Goal: Task Accomplishment & Management: Manage account settings

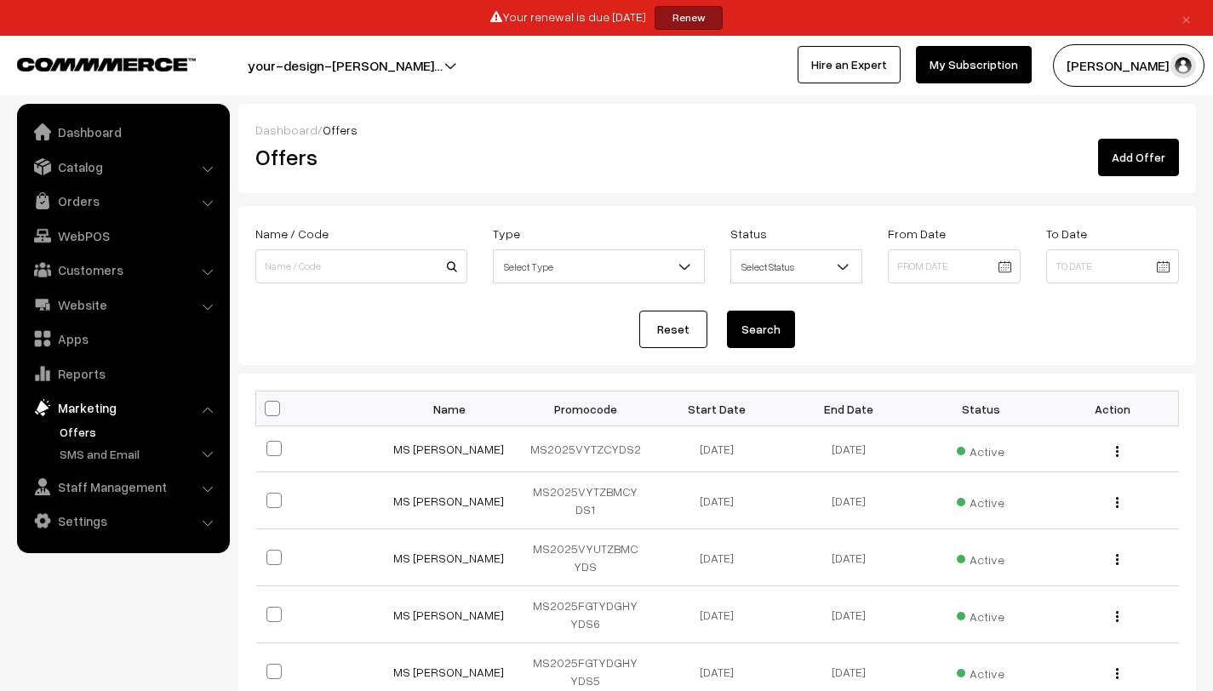
scroll to position [215, 0]
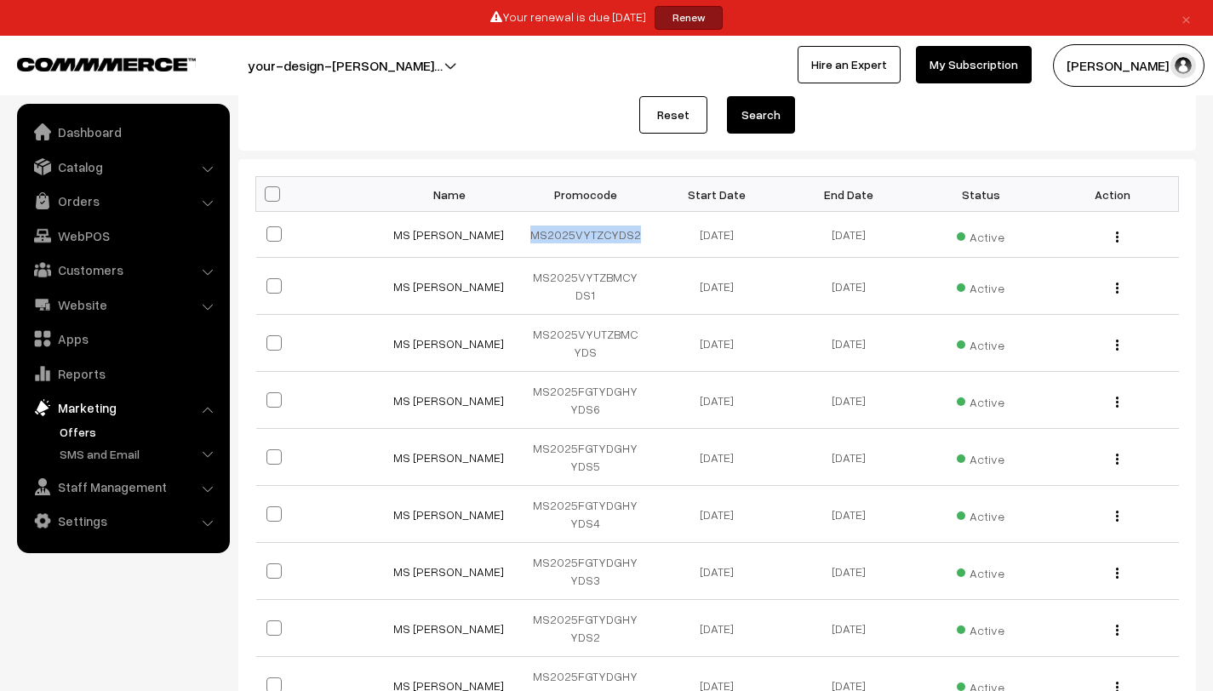
click at [103, 66] on img at bounding box center [106, 64] width 179 height 13
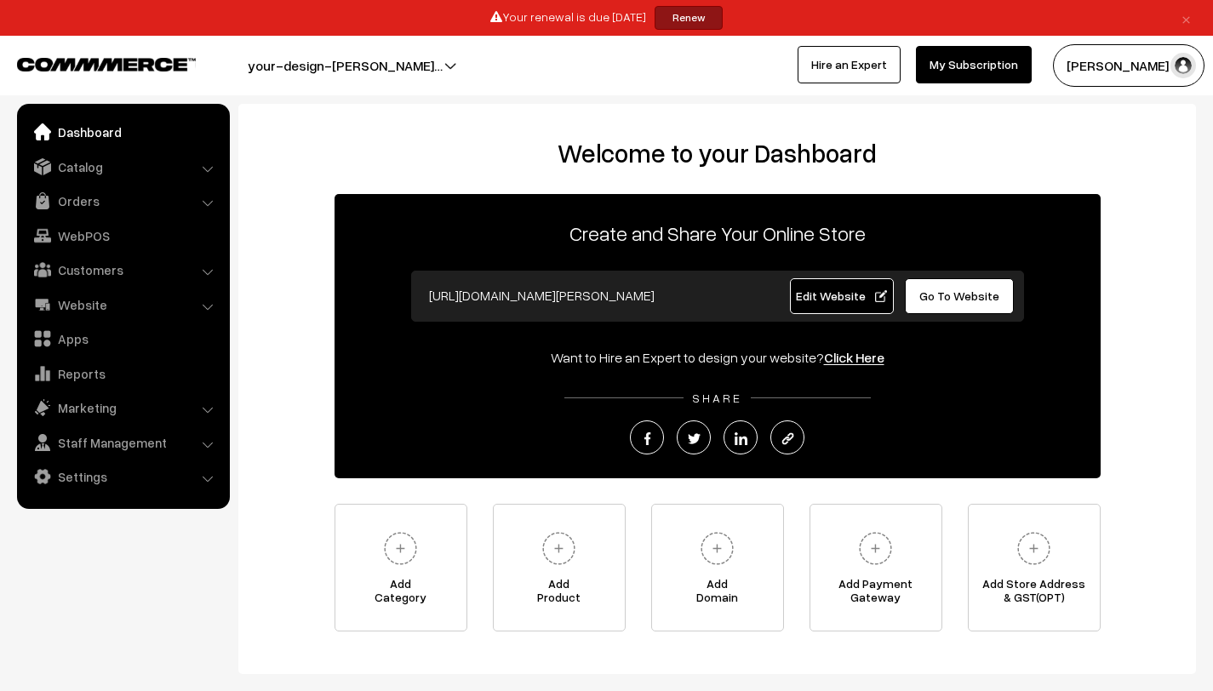
click at [310, 75] on button "your-design-[PERSON_NAME]…" at bounding box center [345, 65] width 314 height 43
click at [119, 406] on link "Marketing" at bounding box center [122, 408] width 203 height 31
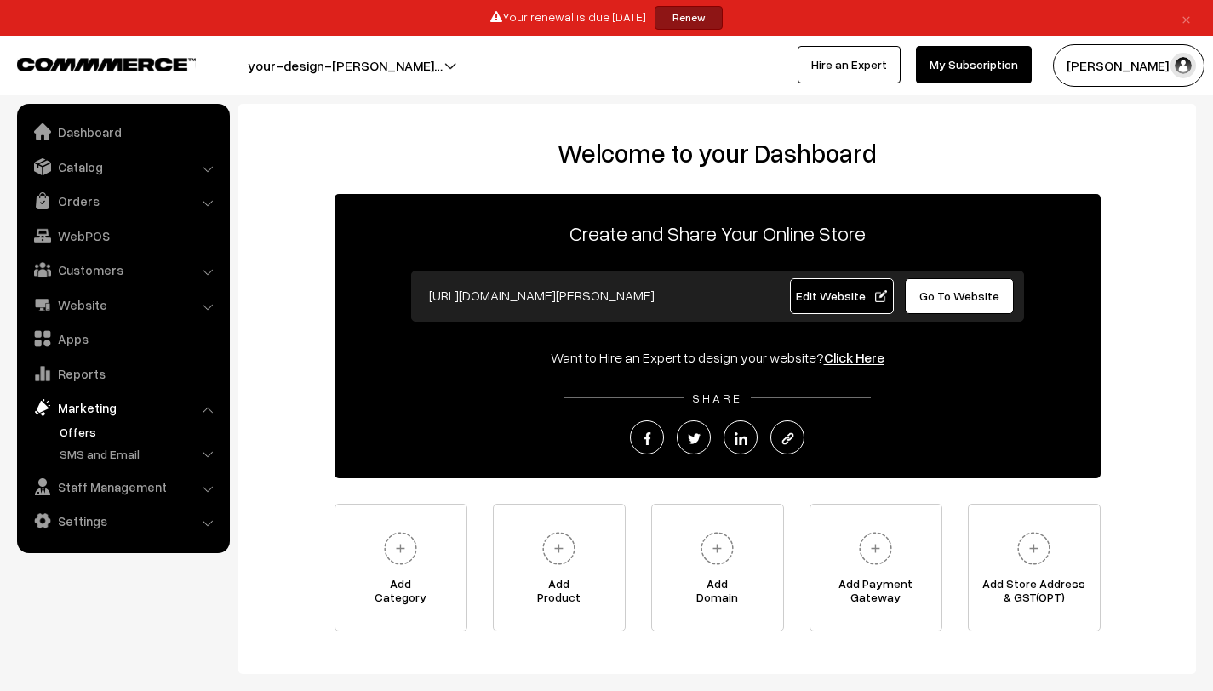
click at [123, 437] on link "Offers" at bounding box center [139, 432] width 169 height 18
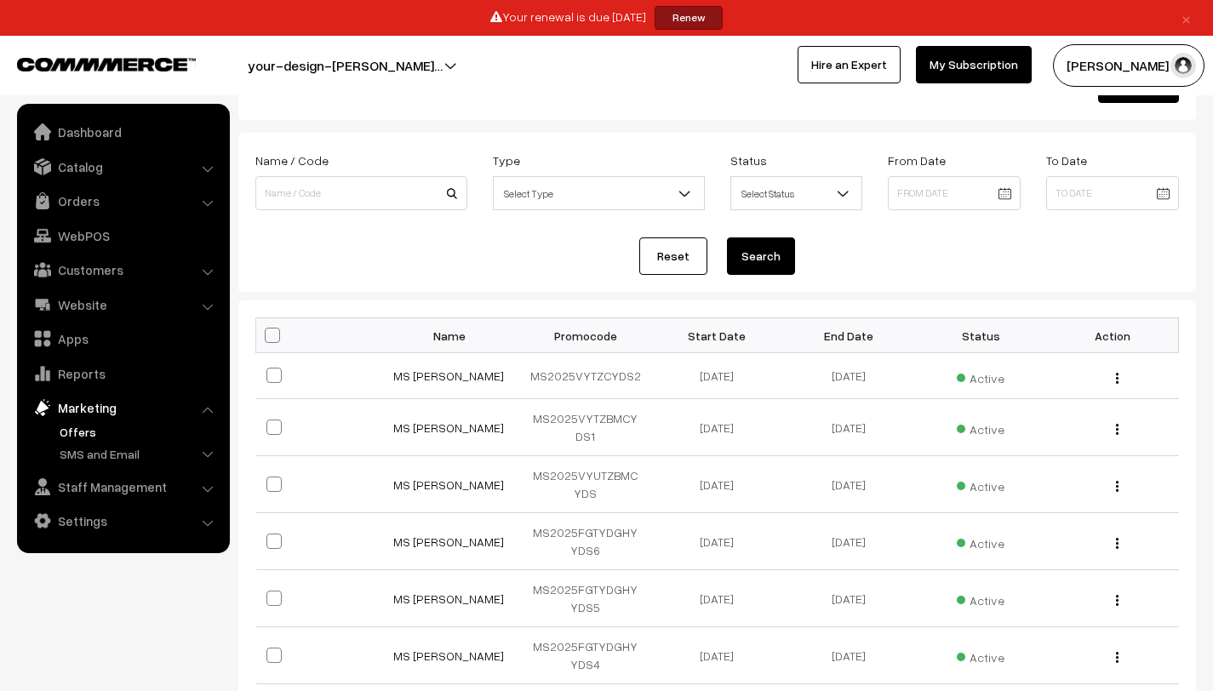
scroll to position [106, 0]
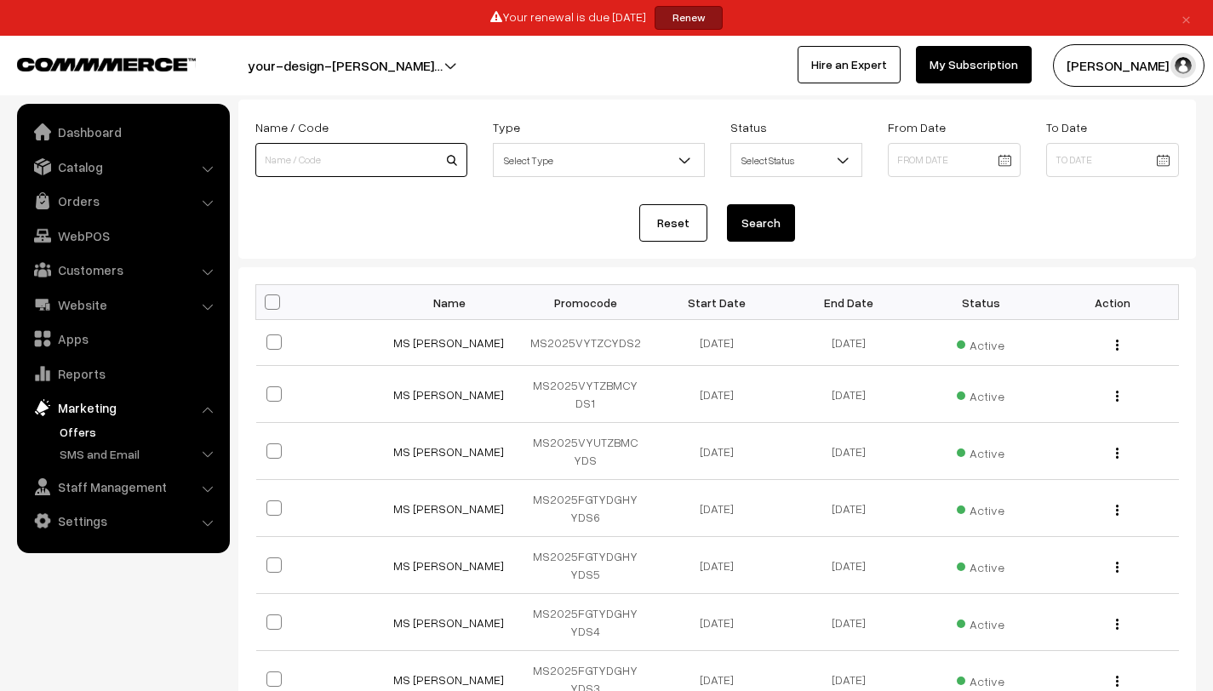
click at [355, 167] on input at bounding box center [361, 160] width 212 height 34
paste input "MS2025GVRXPSNJ"
type input "MS2025GVRXPSNJ"
click at [752, 227] on button "Search" at bounding box center [761, 222] width 68 height 37
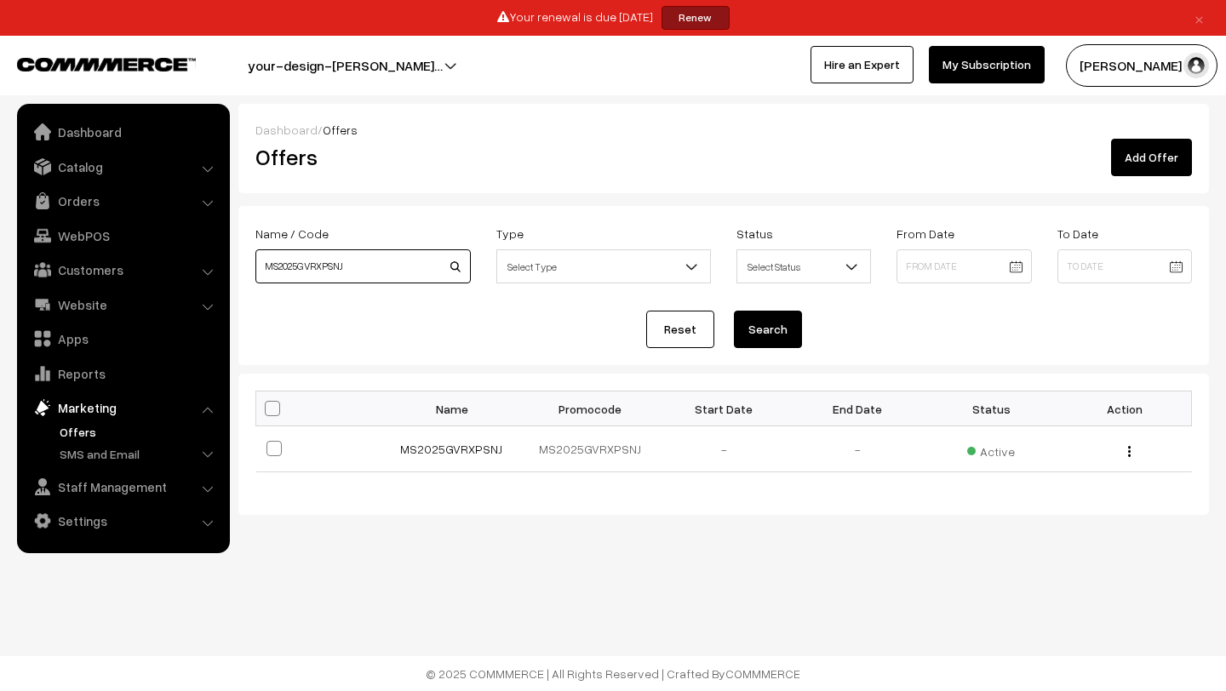
click at [394, 262] on input "MS2025GVRXPSNJ" at bounding box center [362, 266] width 215 height 34
click at [393, 262] on input "MS2025GVRXPSNJ" at bounding box center [362, 266] width 215 height 34
paste input "UBECVYLT"
type input "MS2025UBECVYLT"
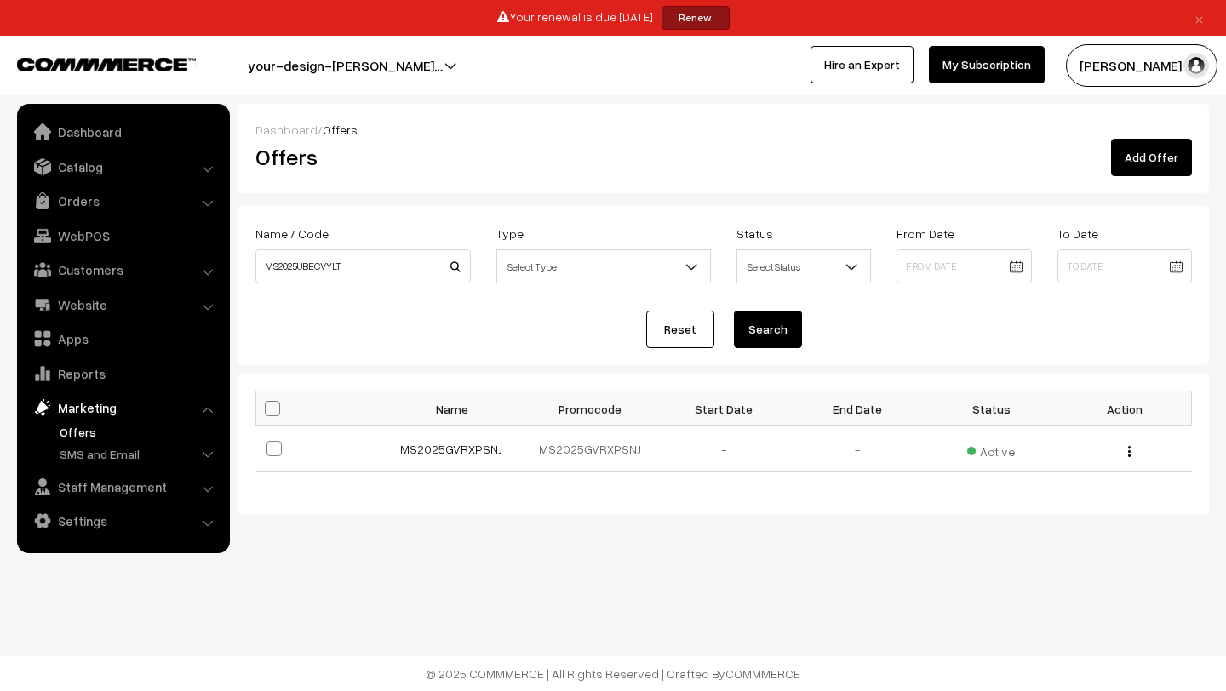
click at [760, 330] on button "Search" at bounding box center [768, 329] width 68 height 37
click at [989, 451] on span "Inactive" at bounding box center [991, 449] width 56 height 18
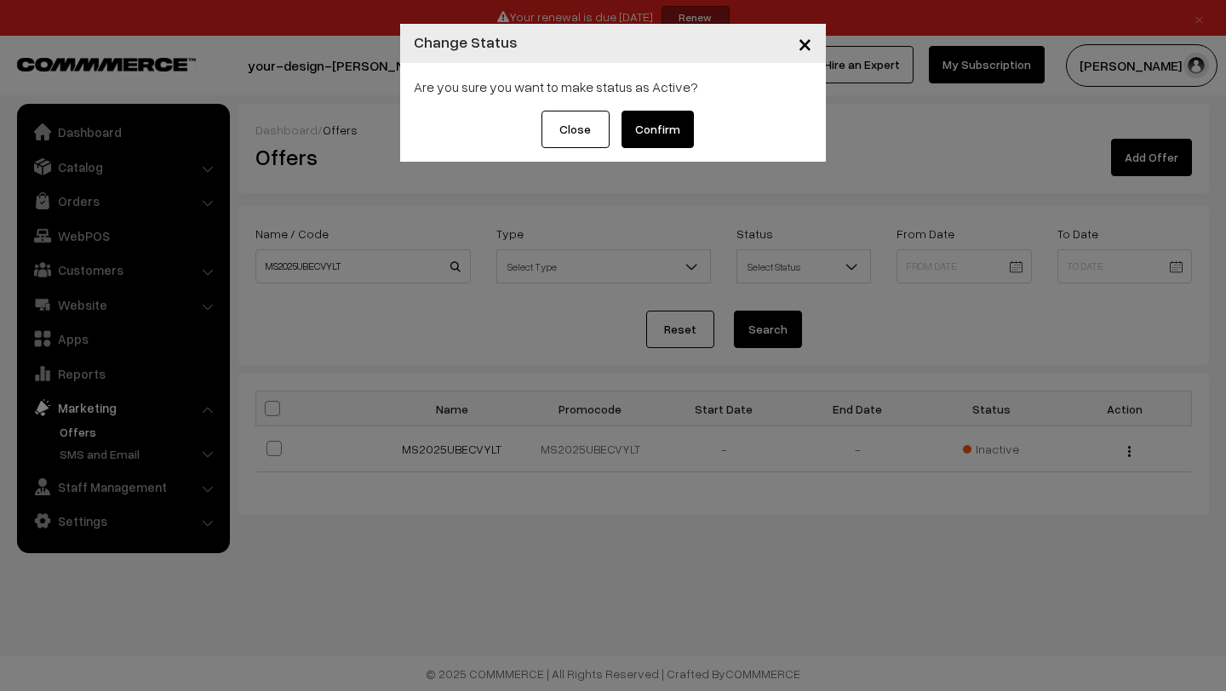
click at [662, 125] on button "Confirm" at bounding box center [658, 129] width 72 height 37
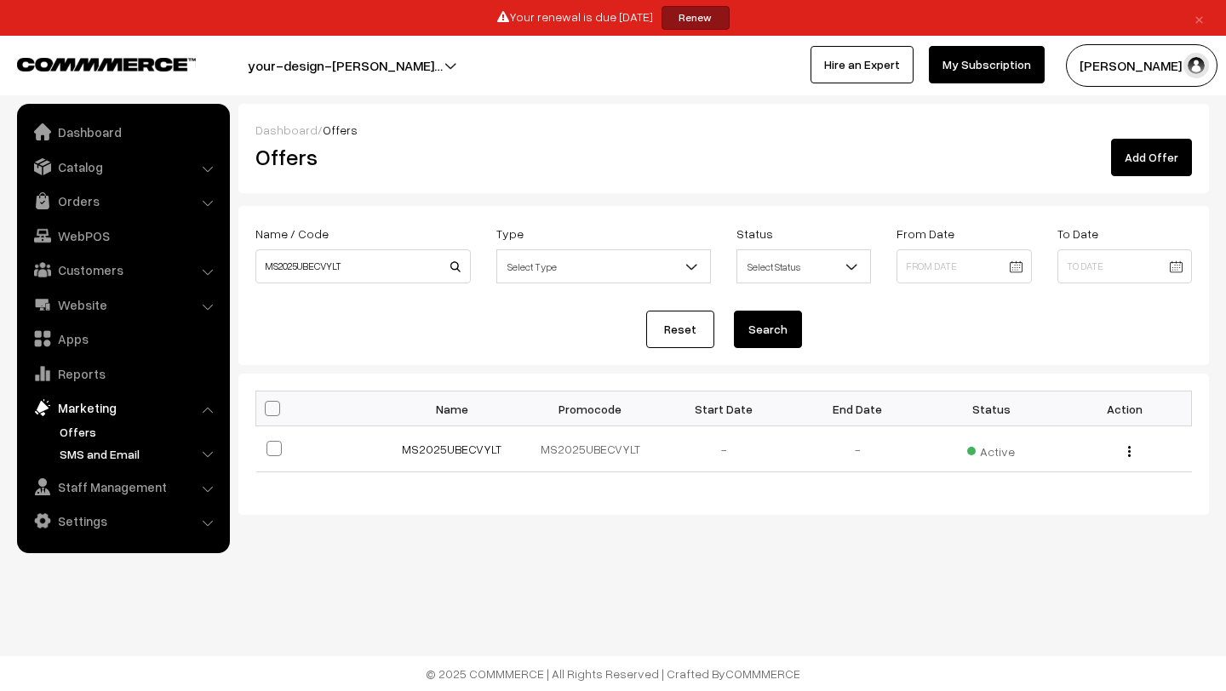
click at [135, 450] on link "SMS and Email" at bounding box center [139, 454] width 169 height 18
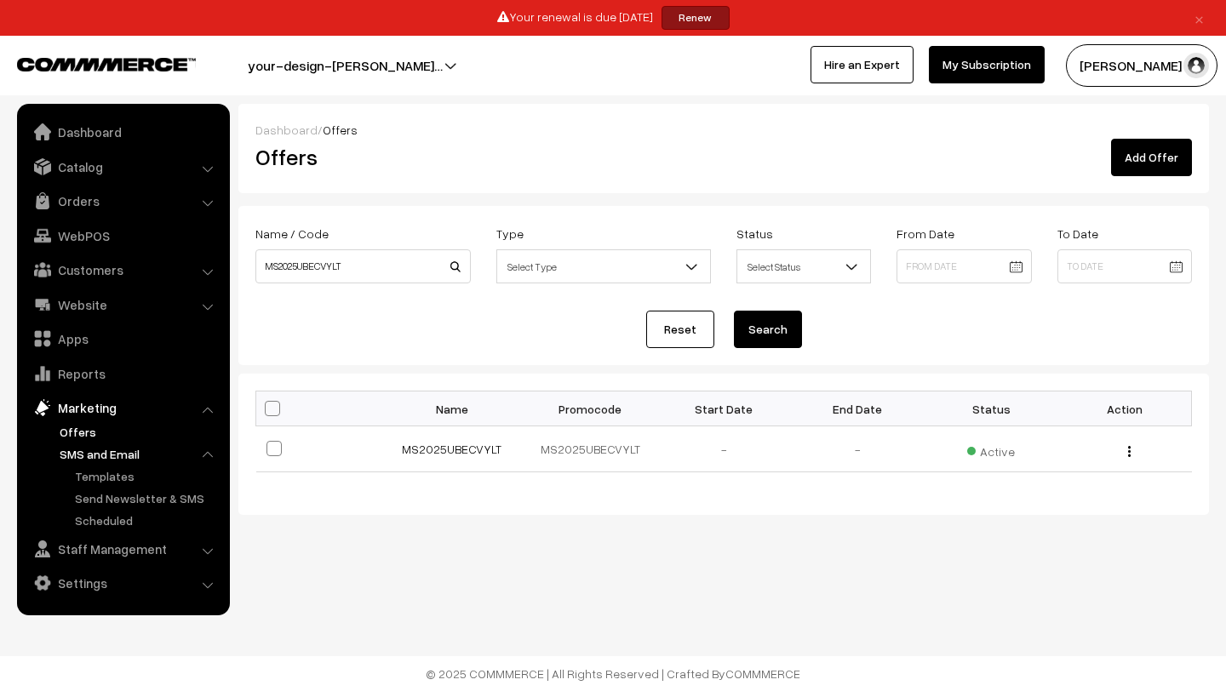
click at [88, 432] on link "Offers" at bounding box center [139, 432] width 169 height 18
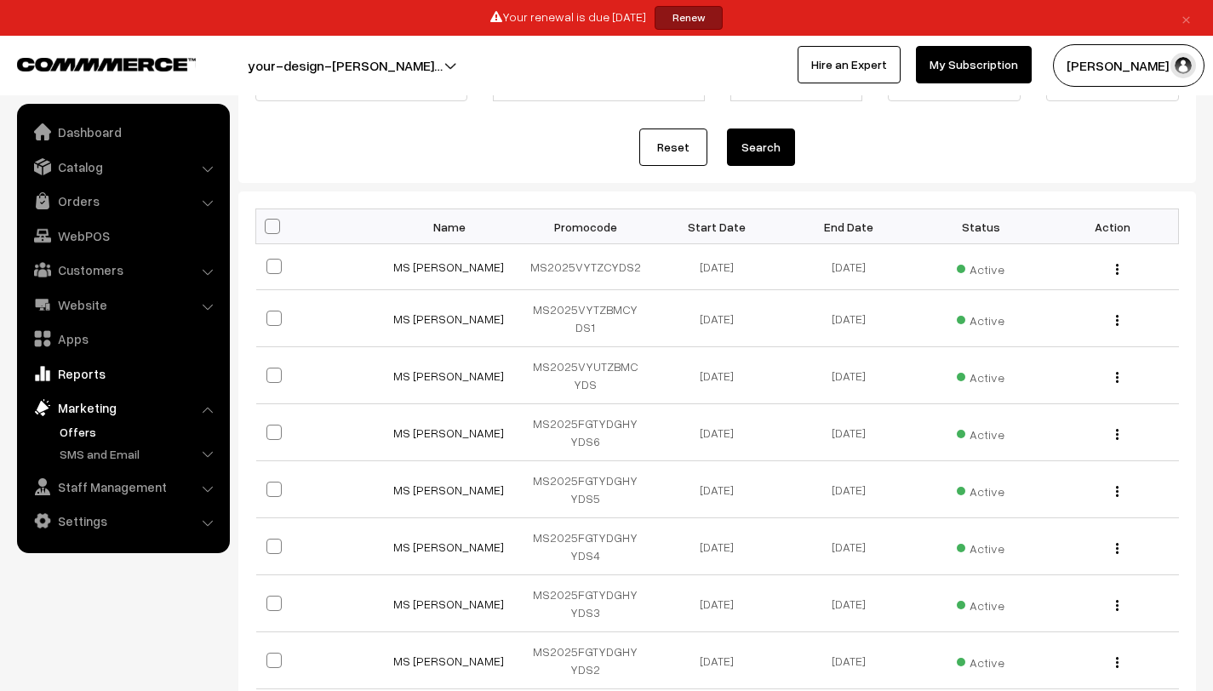
scroll to position [181, 0]
click at [146, 76] on div at bounding box center [297, 65] width 594 height 43
click at [142, 66] on img at bounding box center [106, 64] width 179 height 13
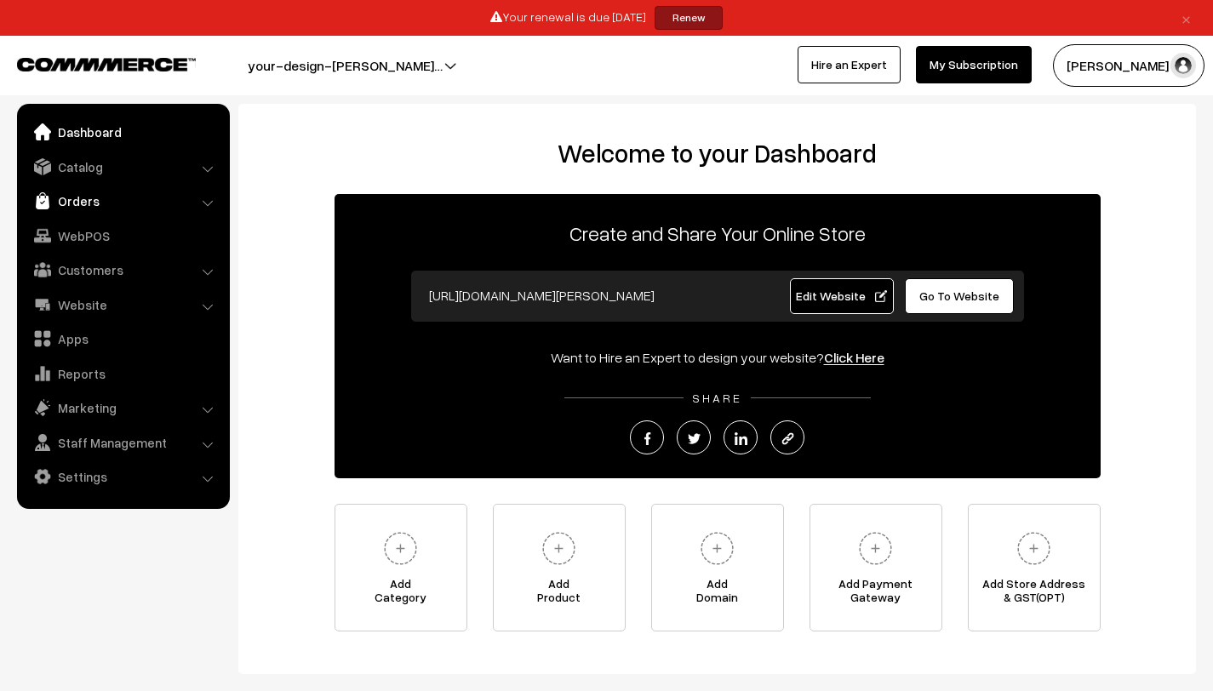
click at [193, 203] on link "Orders" at bounding box center [122, 201] width 203 height 31
